Goal: Task Accomplishment & Management: Complete application form

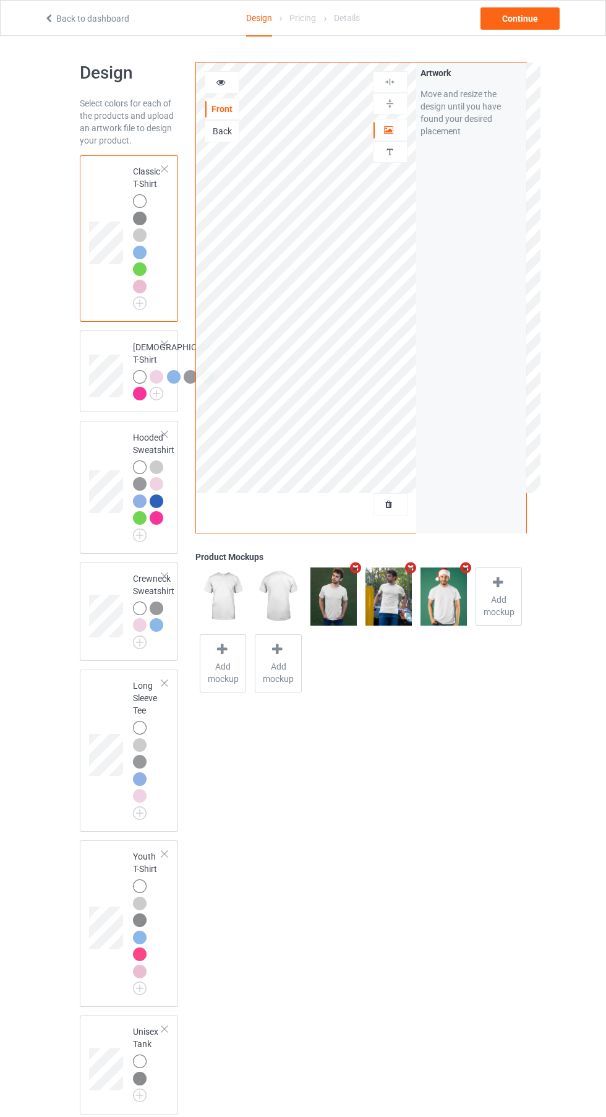
click at [393, 136] on div at bounding box center [390, 130] width 33 height 12
click at [139, 474] on div at bounding box center [140, 467] width 14 height 14
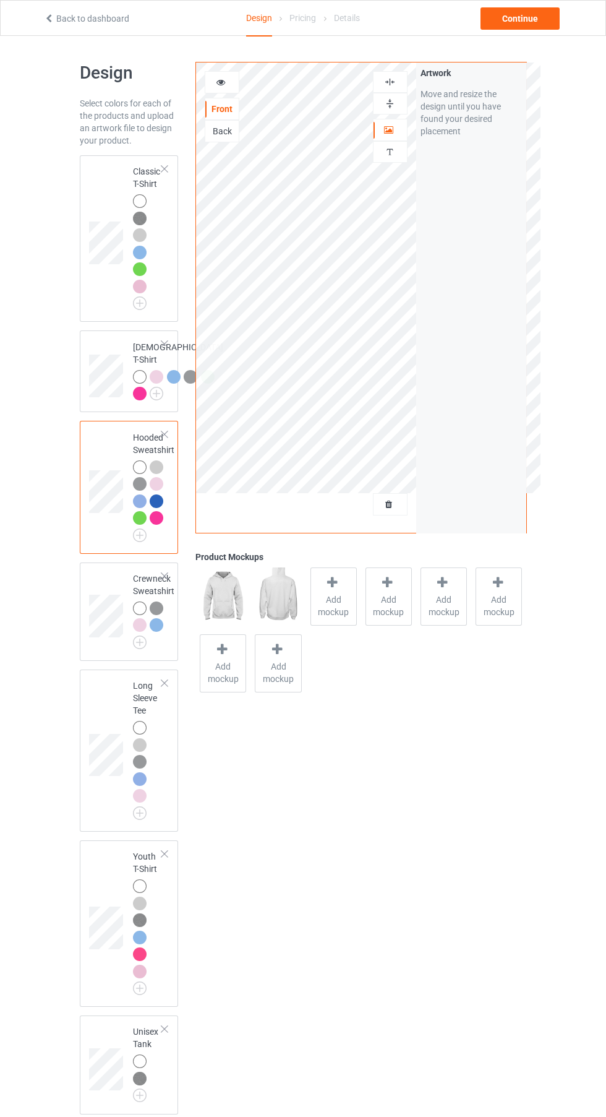
click at [399, 137] on div "Artwork" at bounding box center [390, 130] width 35 height 22
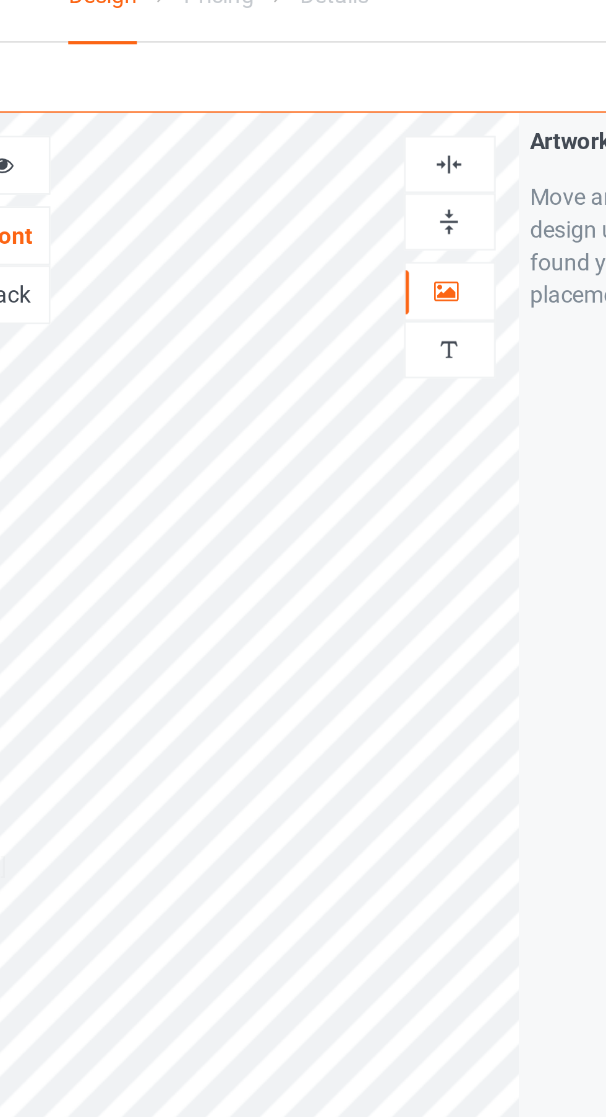
click at [390, 75] on div at bounding box center [390, 82] width 35 height 22
click at [397, 85] on div at bounding box center [390, 82] width 33 height 12
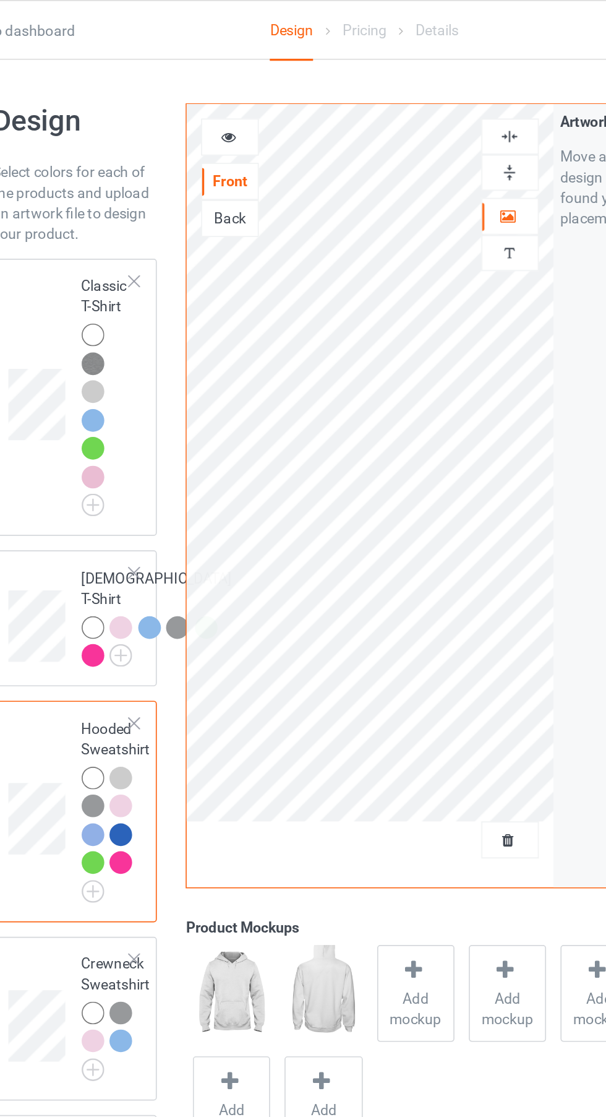
click at [137, 183] on div "Classic T-Shirt" at bounding box center [148, 235] width 30 height 140
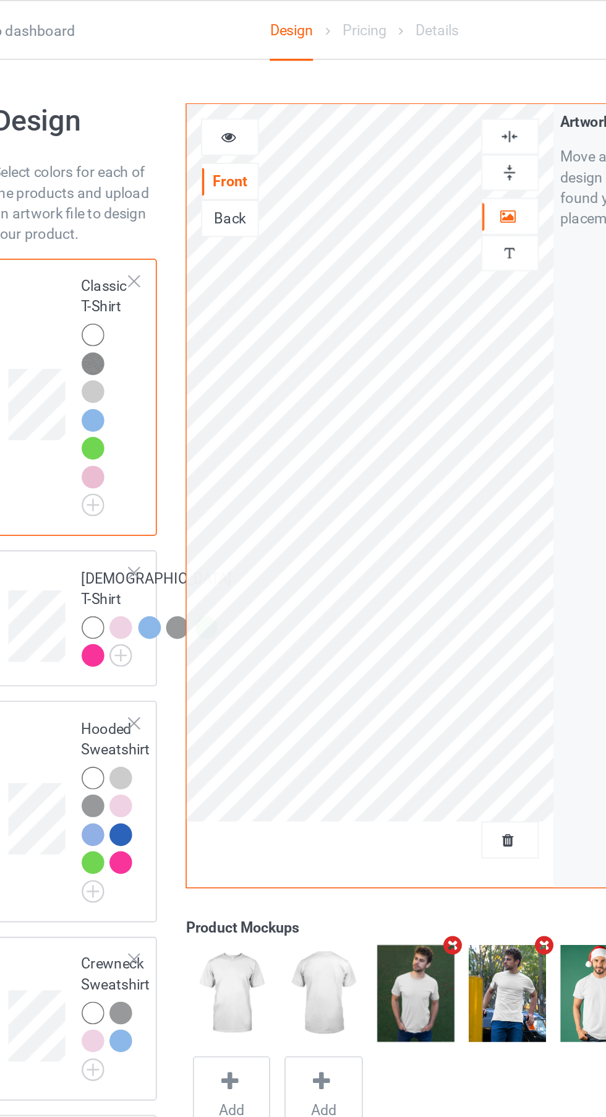
click at [221, 82] on icon at bounding box center [221, 80] width 11 height 9
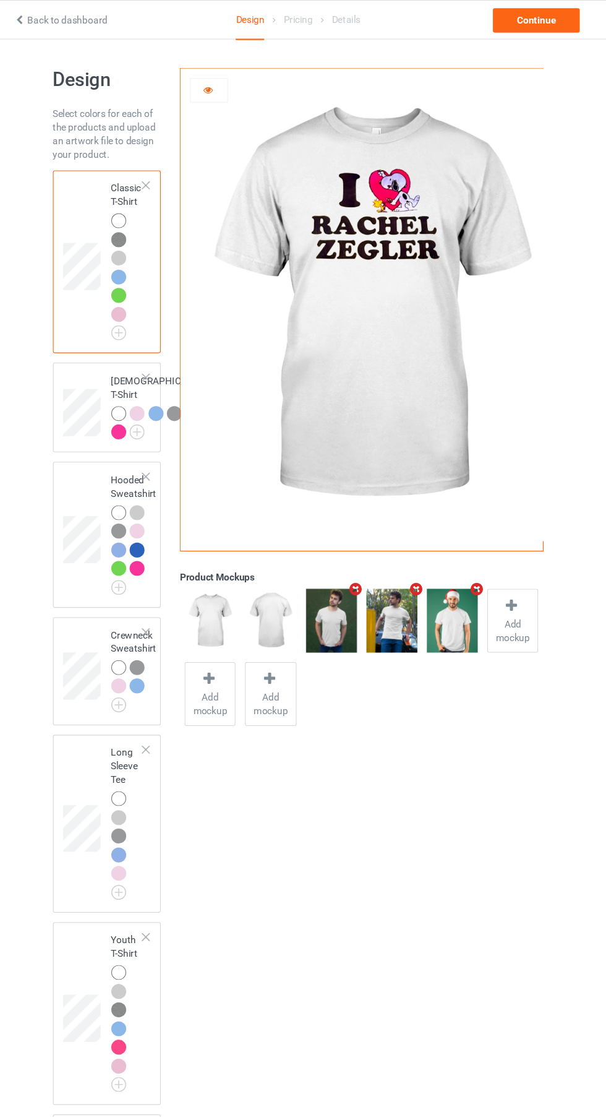
click at [230, 85] on div at bounding box center [221, 82] width 33 height 12
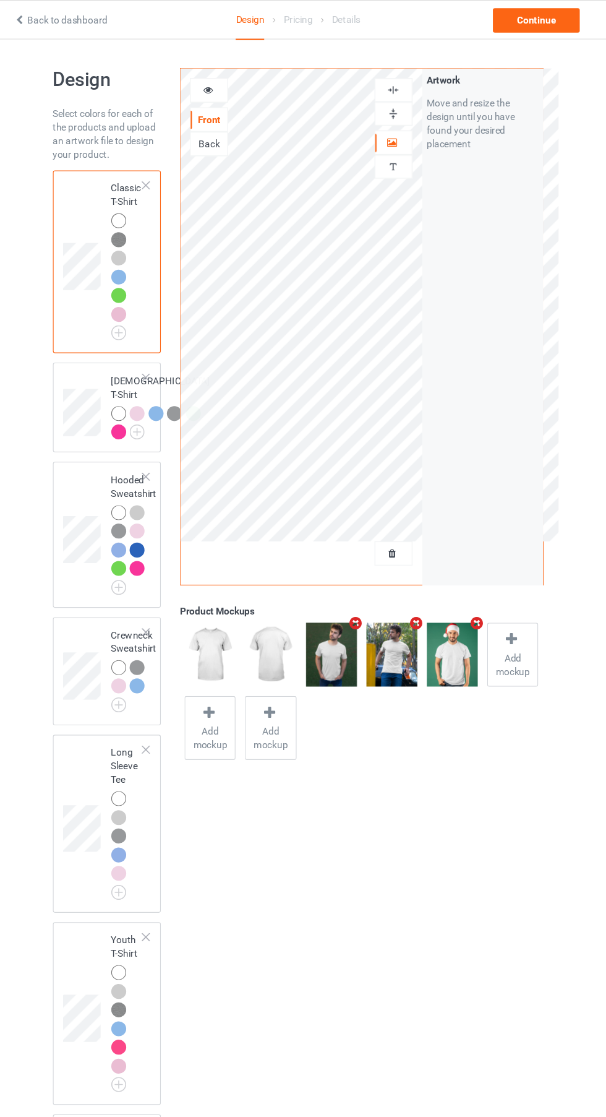
click at [399, 134] on div at bounding box center [390, 130] width 33 height 12
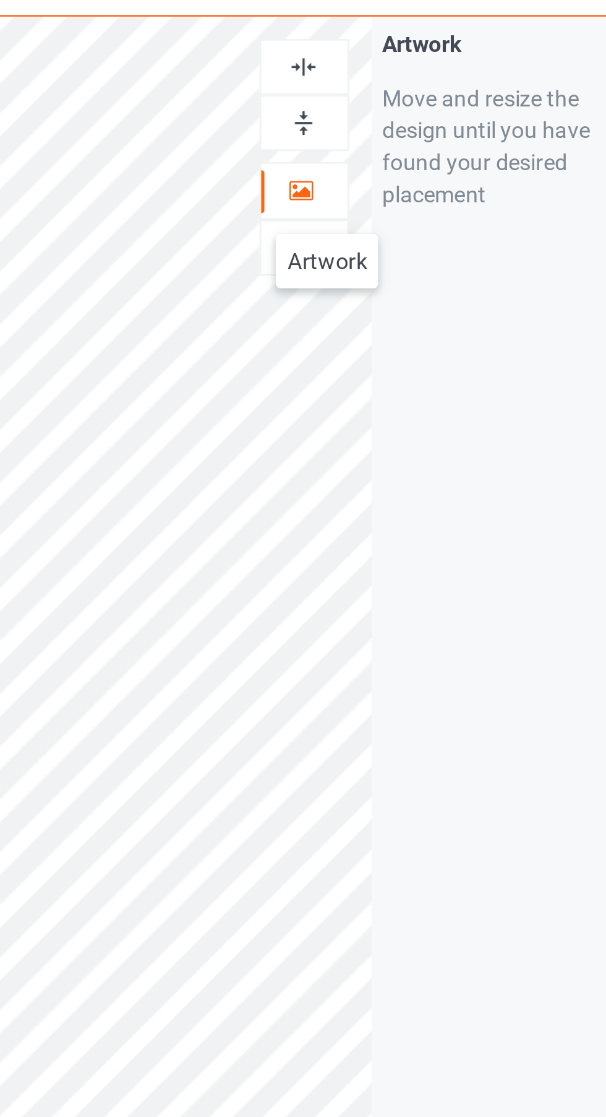
click at [393, 77] on img at bounding box center [390, 82] width 12 height 12
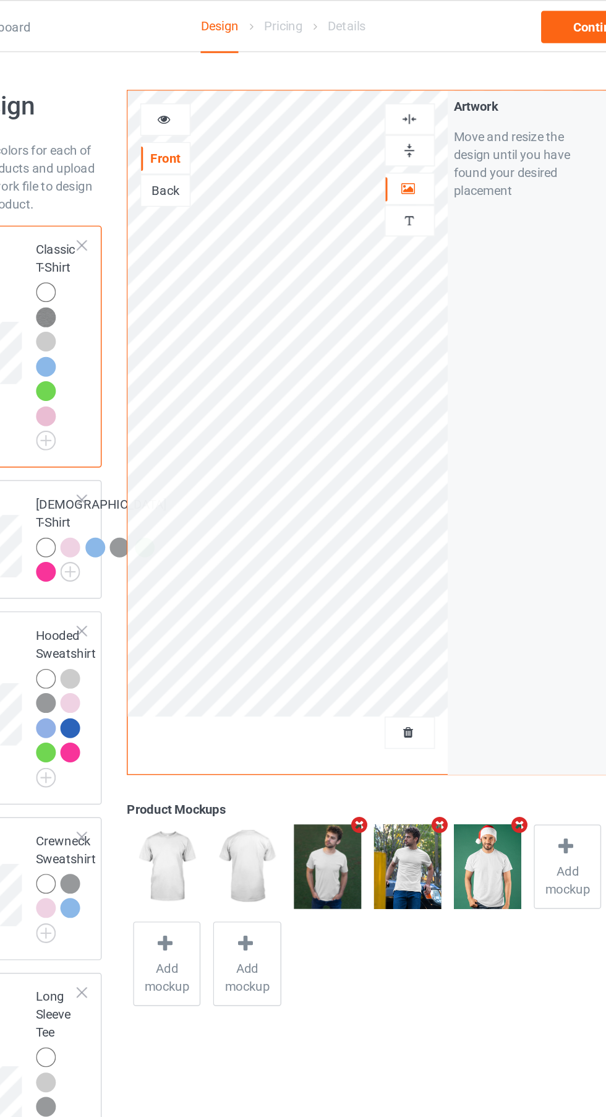
click at [223, 80] on icon at bounding box center [221, 80] width 11 height 9
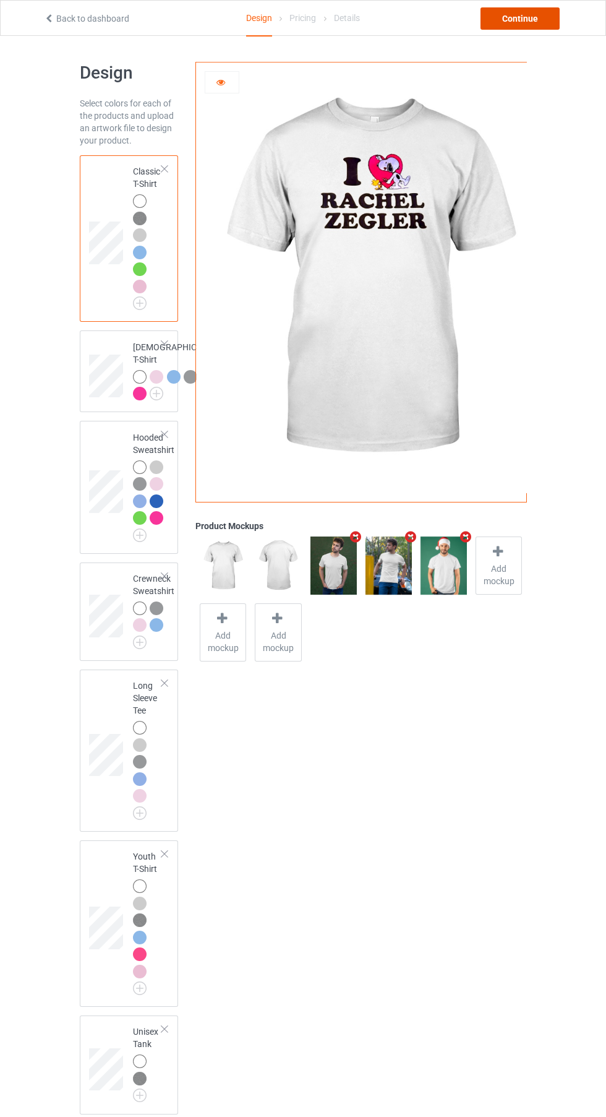
click at [534, 27] on div "Continue" at bounding box center [520, 18] width 79 height 22
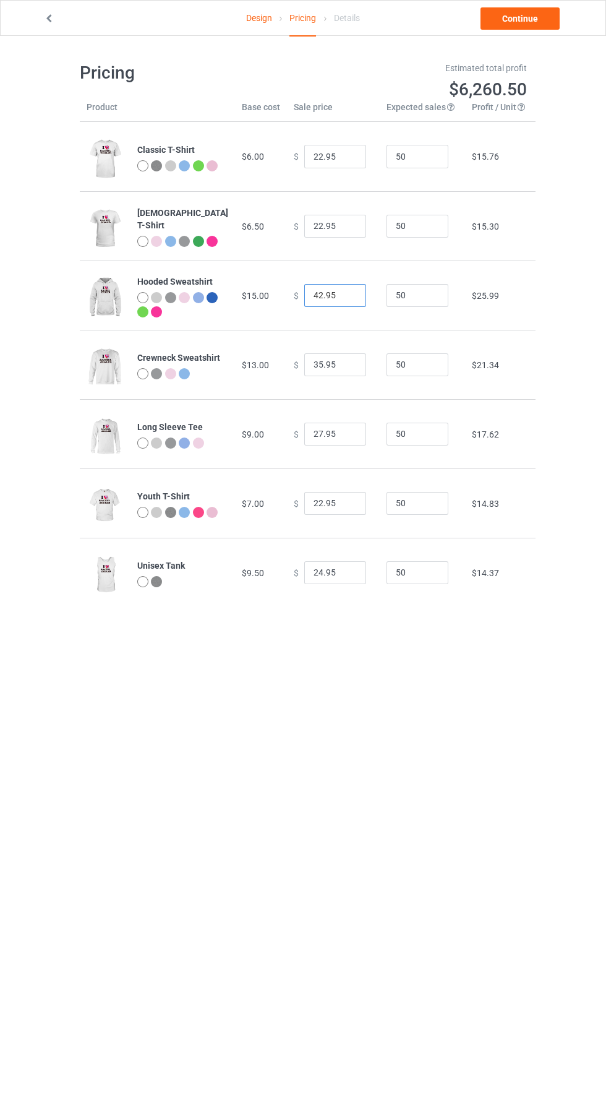
click at [308, 297] on input "42.95" at bounding box center [335, 296] width 62 height 24
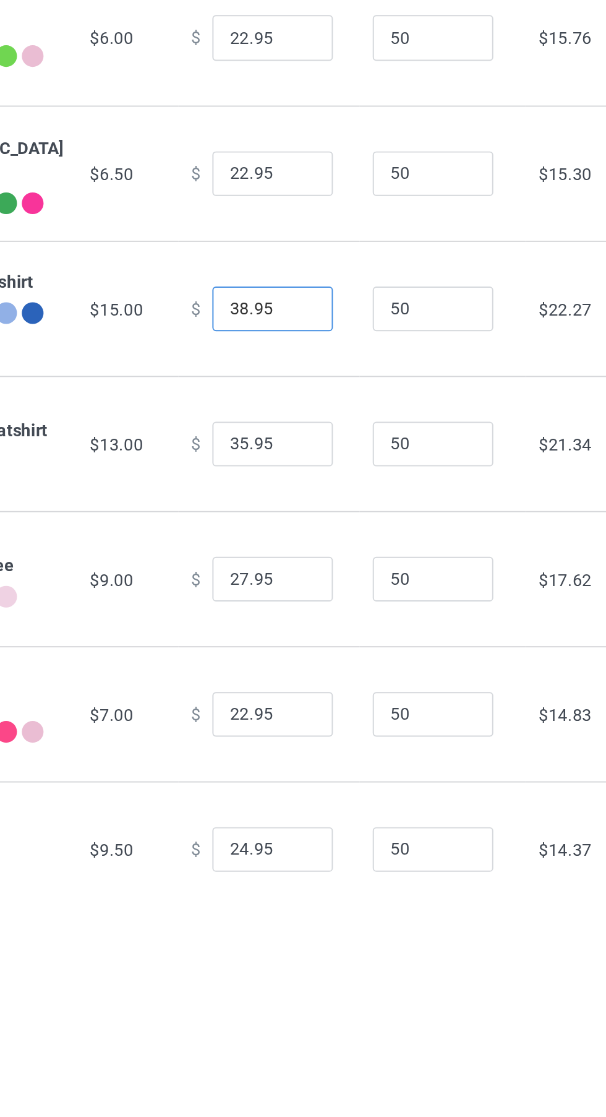
type input "38.95"
click at [306, 368] on input "35.95" at bounding box center [335, 365] width 62 height 24
type input "35.95"
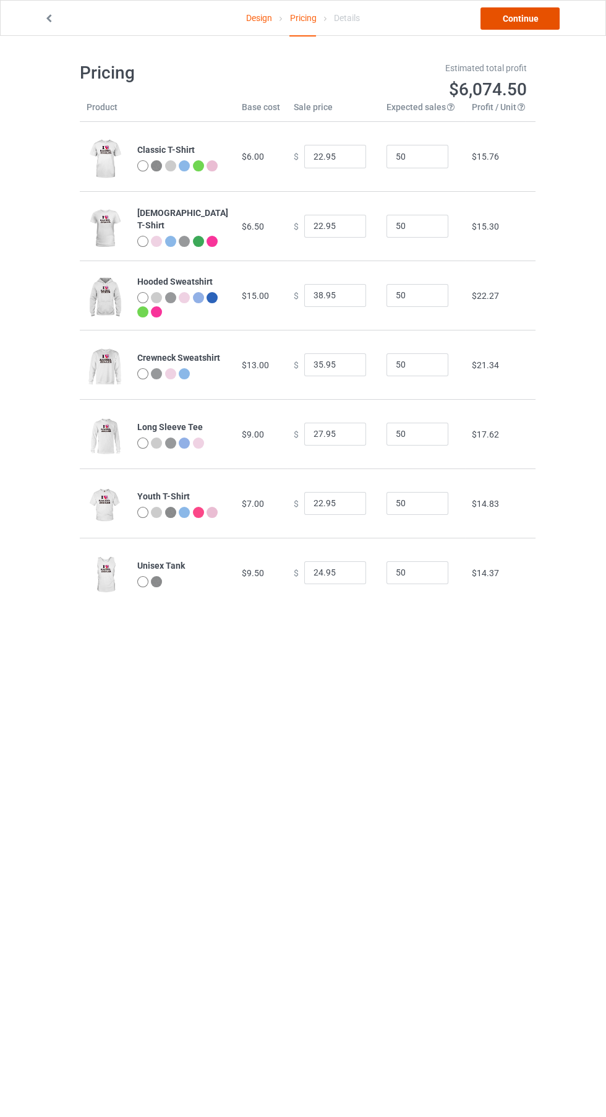
click at [528, 26] on link "Continue" at bounding box center [520, 18] width 79 height 22
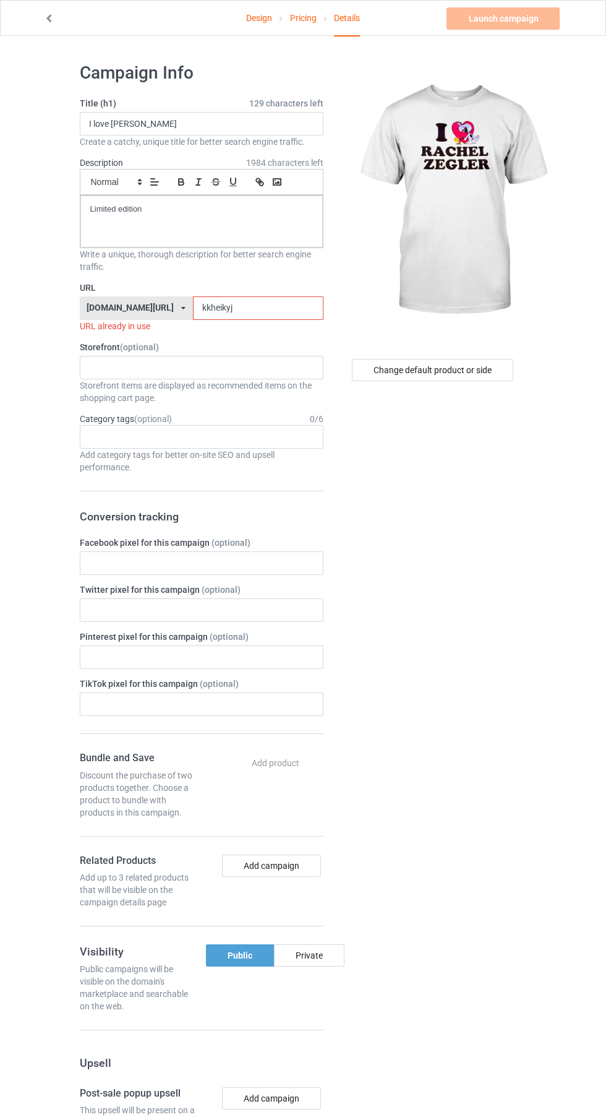
click at [217, 311] on input "kkheikyj" at bounding box center [258, 308] width 131 height 24
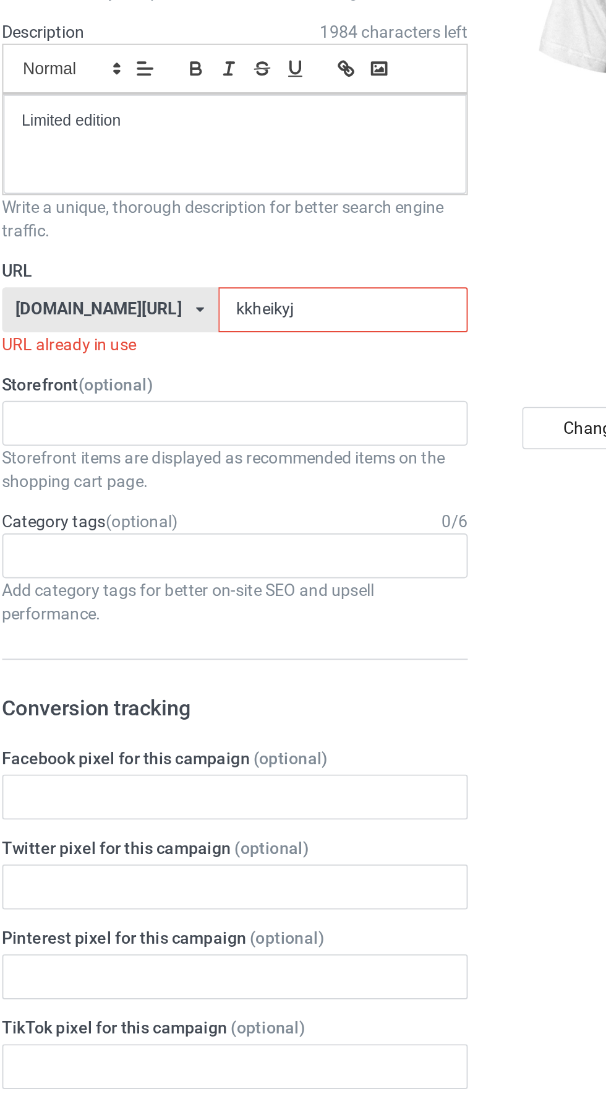
type input "kkheikyjh"
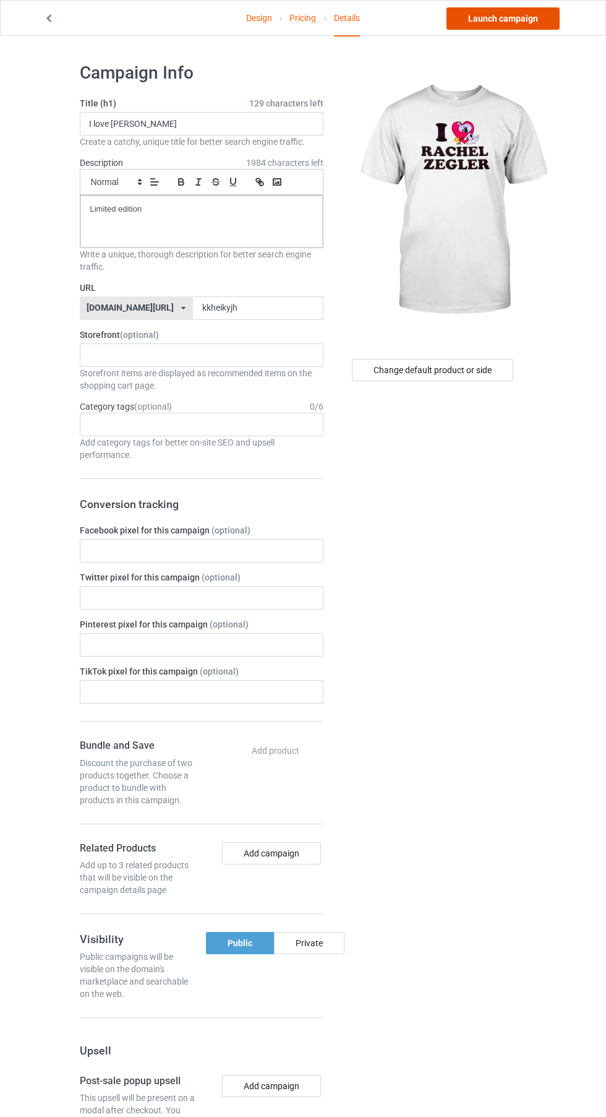
click at [523, 18] on link "Launch campaign" at bounding box center [503, 18] width 113 height 22
